Goal: Transaction & Acquisition: Register for event/course

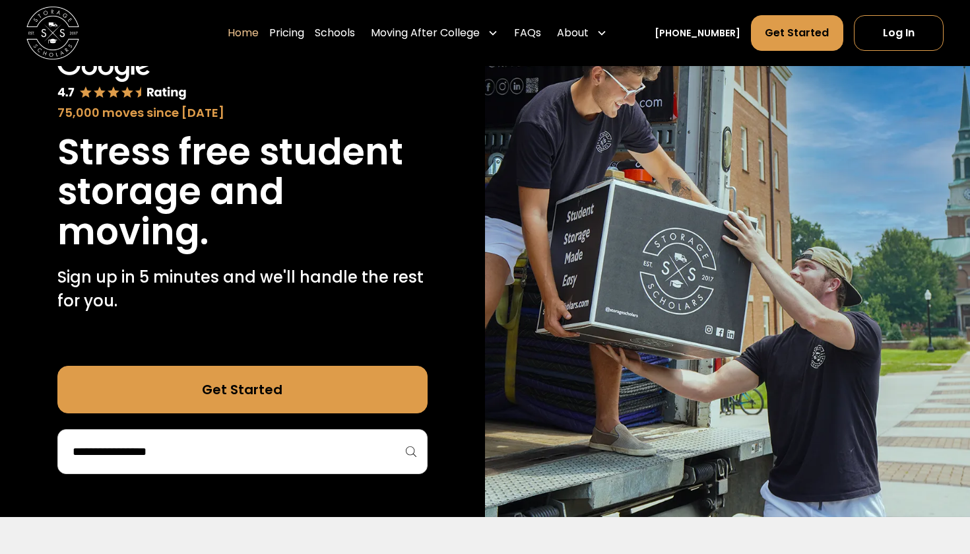
scroll to position [100, 0]
click at [310, 446] on input "search" at bounding box center [242, 451] width 343 height 22
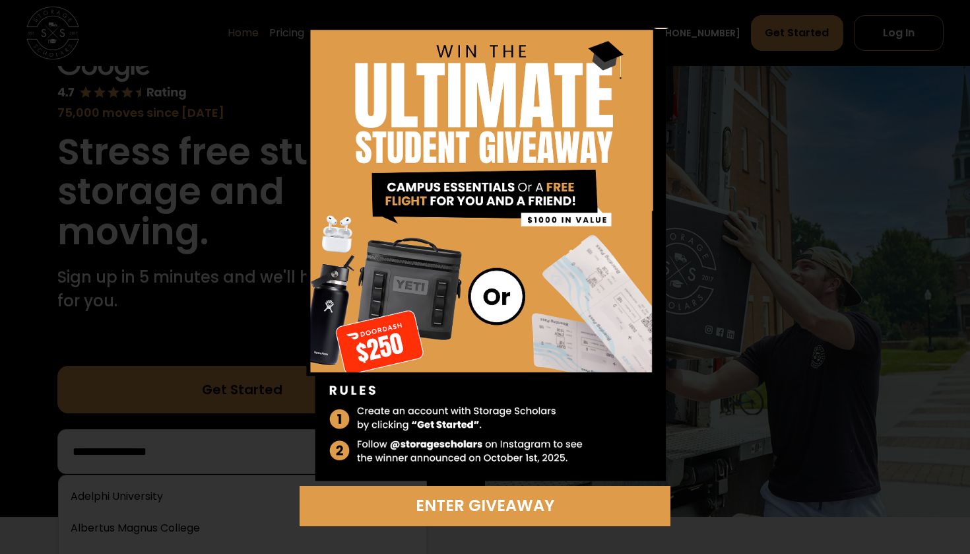
scroll to position [17, 0]
click at [661, 25] on div "Enter Giveaway" at bounding box center [485, 277] width 970 height 554
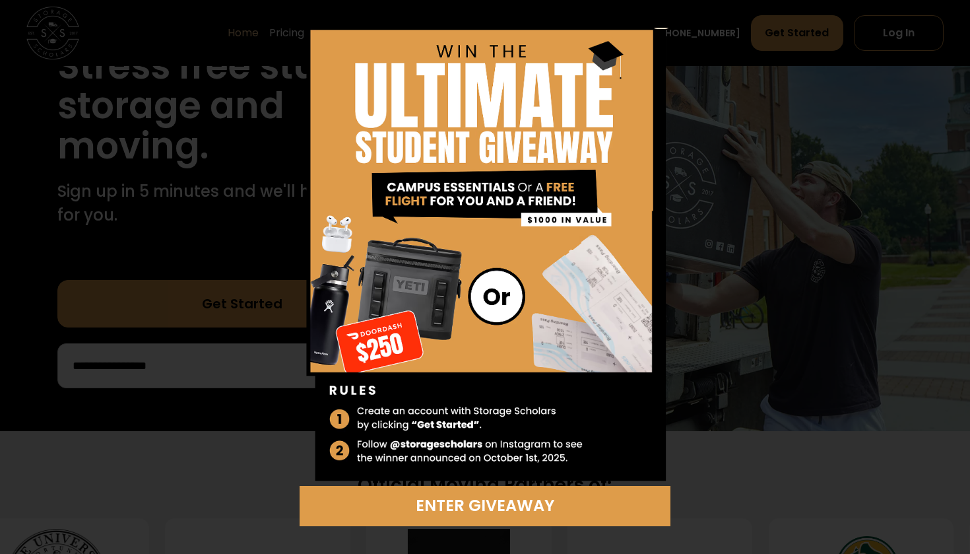
scroll to position [180, 0]
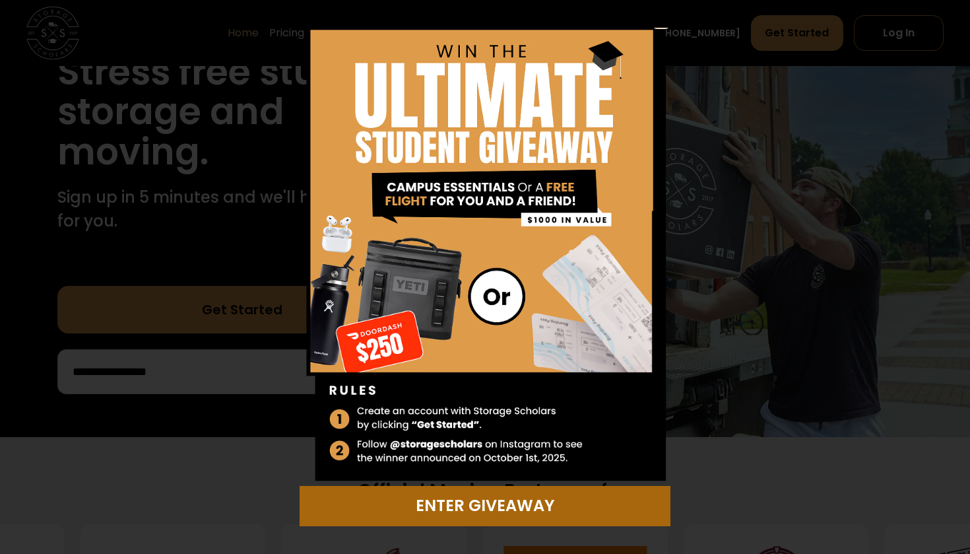
click at [407, 500] on div "Enter Giveaway" at bounding box center [485, 506] width 354 height 24
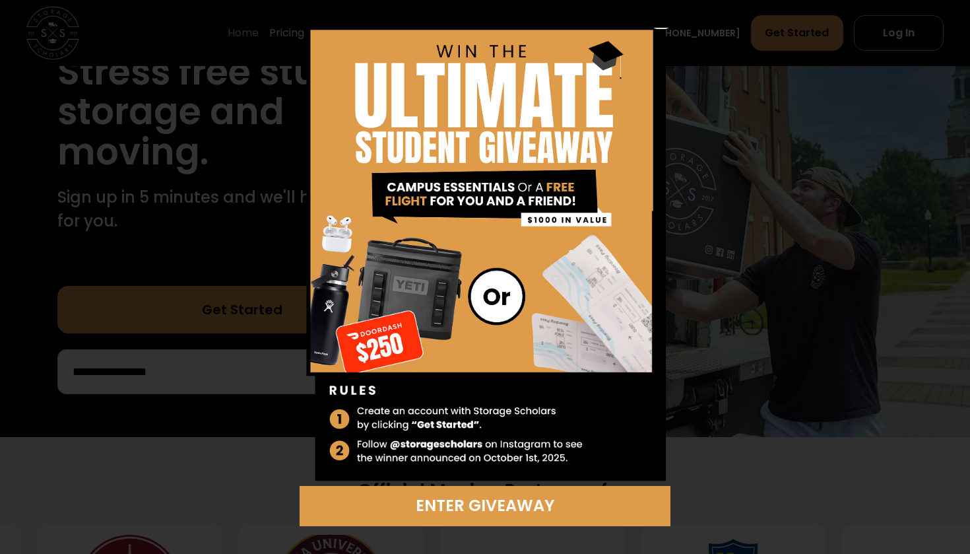
scroll to position [0, 0]
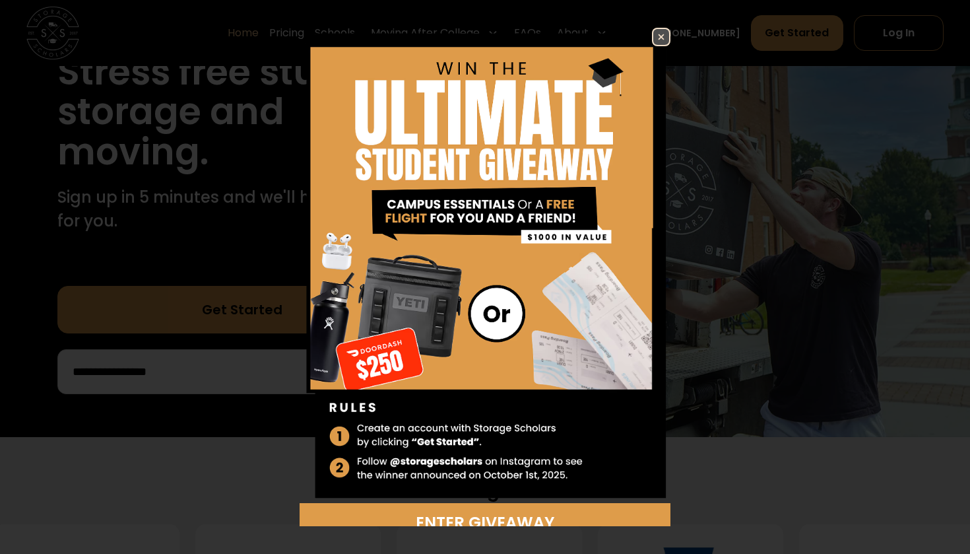
click at [655, 35] on img at bounding box center [661, 37] width 16 height 16
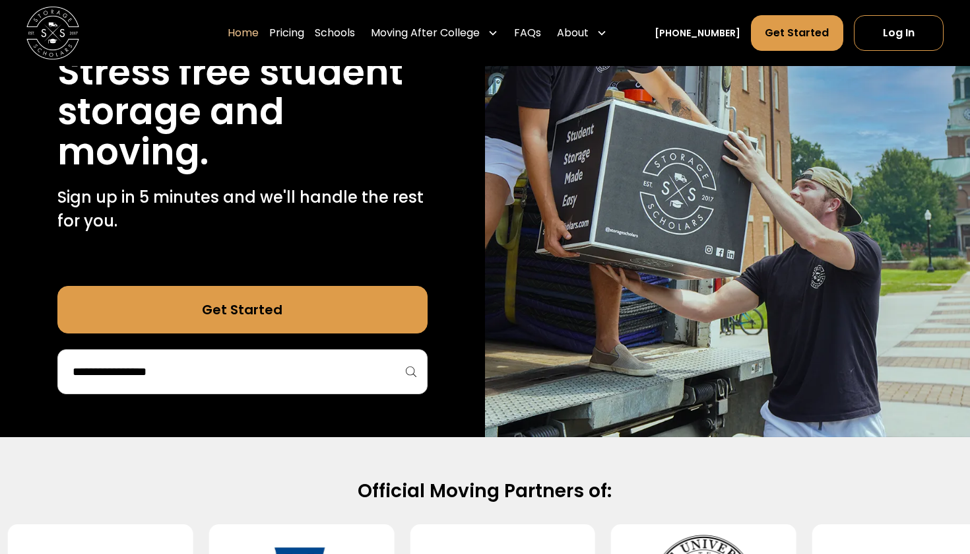
click at [320, 376] on input "search" at bounding box center [242, 371] width 343 height 22
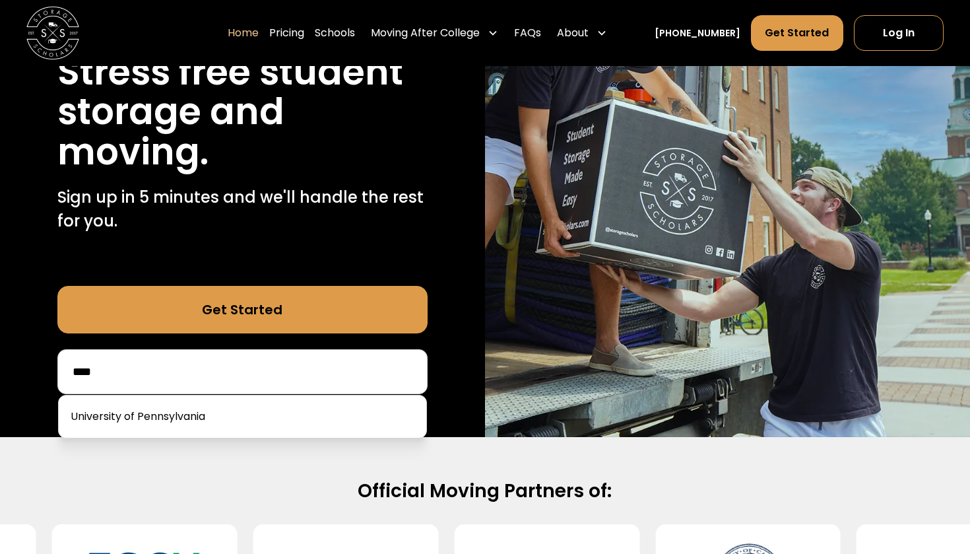
drag, startPoint x: 248, startPoint y: 385, endPoint x: 220, endPoint y: 437, distance: 59.1
click at [220, 437] on div "Official Moving Partners of:" at bounding box center [485, 563] width 970 height 253
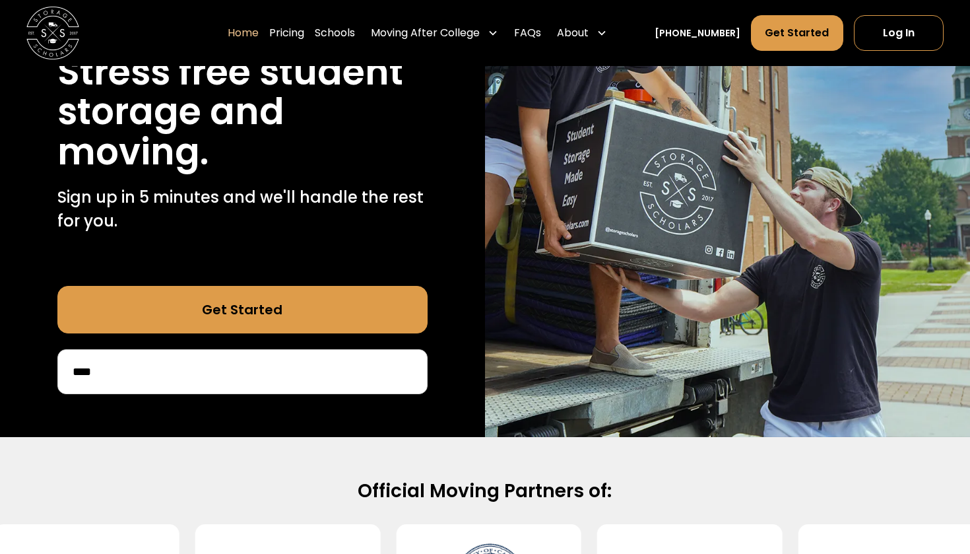
click at [220, 372] on input "****" at bounding box center [242, 371] width 343 height 22
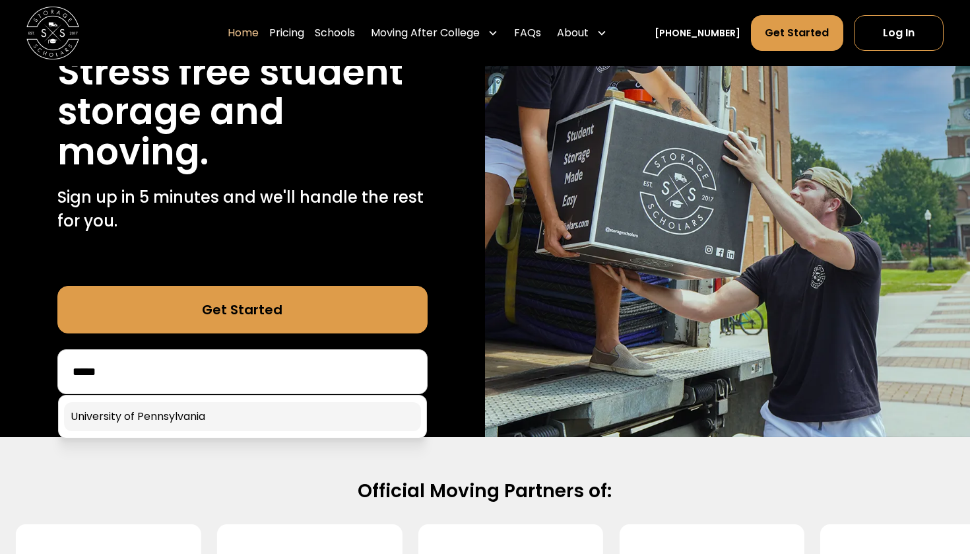
type input "*****"
click at [190, 422] on link at bounding box center [242, 416] width 357 height 29
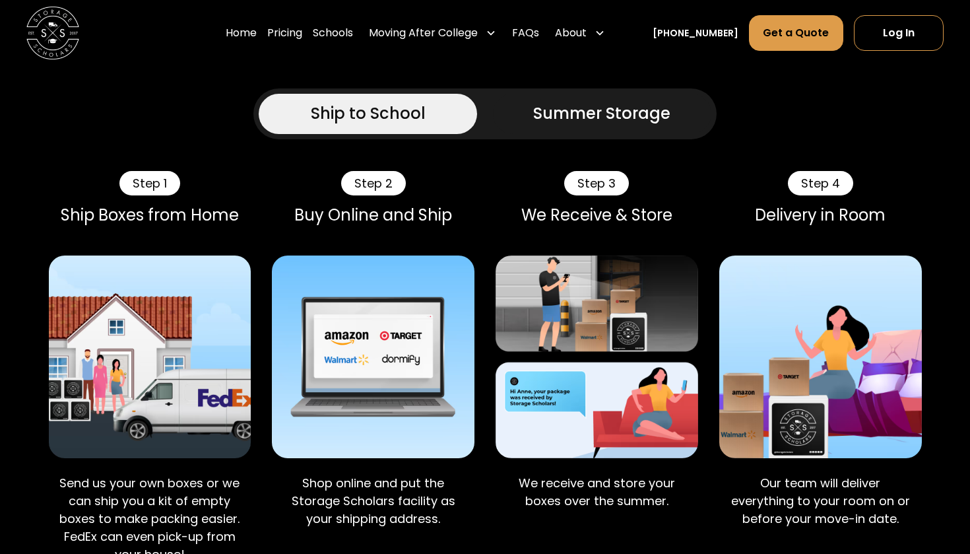
scroll to position [767, 0]
click at [604, 102] on div "Summer Storage" at bounding box center [601, 114] width 137 height 24
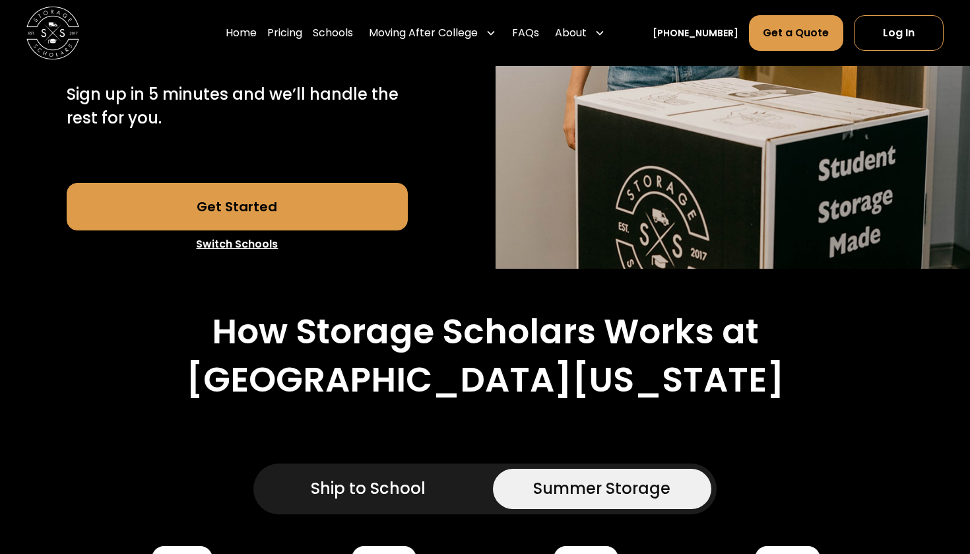
scroll to position [362, 0]
